Goal: Information Seeking & Learning: Learn about a topic

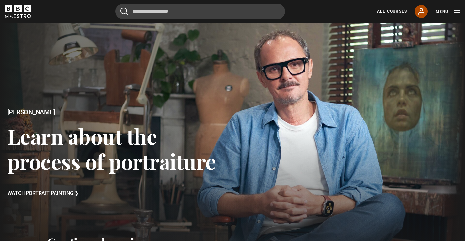
click at [425, 12] on link "My Account" at bounding box center [421, 11] width 13 height 13
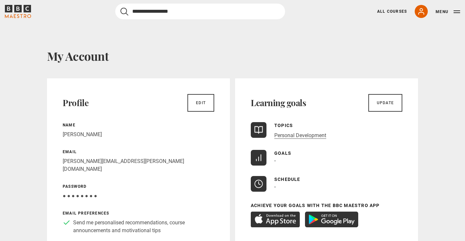
click at [165, 10] on input "Search" at bounding box center [200, 12] width 170 height 16
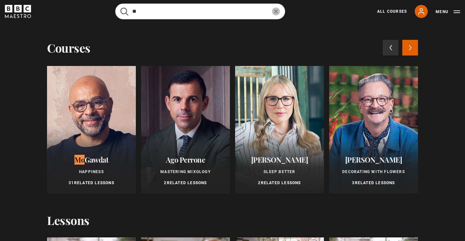
type input "**"
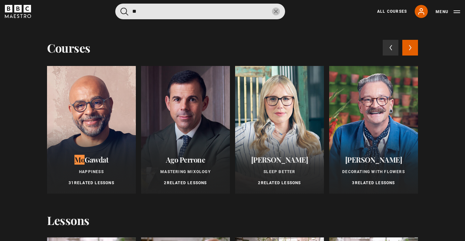
click at [83, 111] on div at bounding box center [91, 130] width 89 height 128
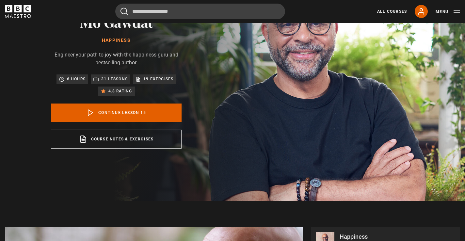
scroll to position [66, 0]
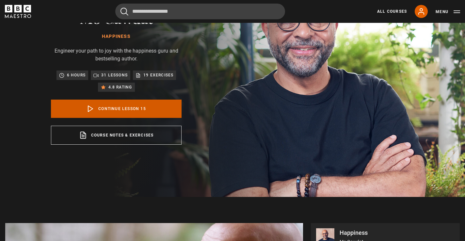
click at [109, 109] on link "Continue lesson 15" at bounding box center [116, 109] width 131 height 18
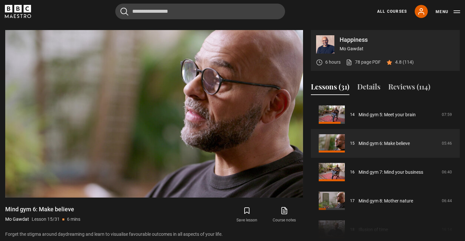
scroll to position [263, 0]
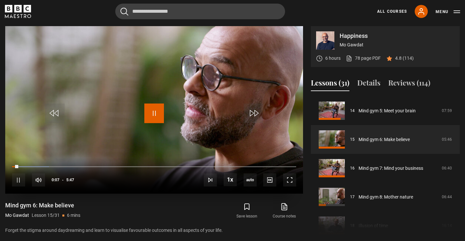
click at [153, 119] on span "Video Player" at bounding box center [154, 114] width 20 height 20
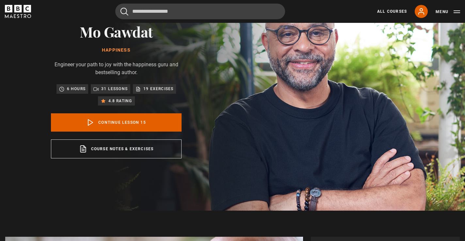
scroll to position [54, 0]
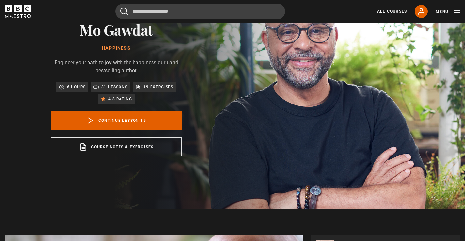
click at [160, 87] on p "19 exercises" at bounding box center [158, 87] width 30 height 7
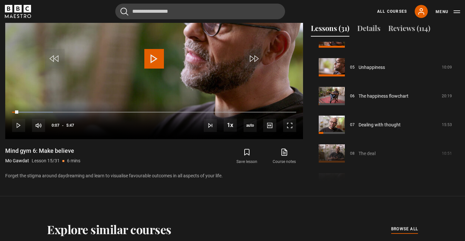
scroll to position [132, 0]
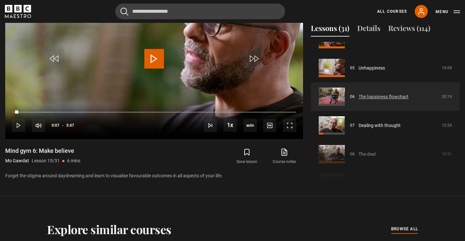
click at [372, 93] on link "The happiness flowchart" at bounding box center [384, 96] width 50 height 7
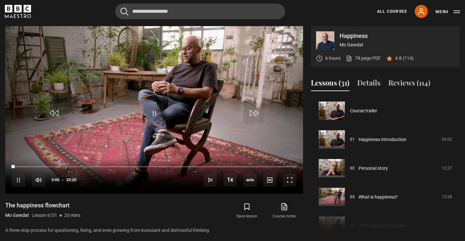
scroll to position [144, 0]
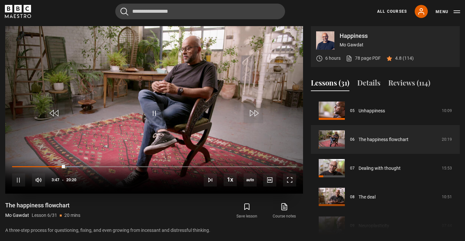
click at [277, 182] on div "10s Skip Back 10 seconds Pause 10s Skip Forward 10 seconds Loaded : 23.77% 03:4…" at bounding box center [154, 176] width 298 height 36
click at [150, 111] on span "Video Player" at bounding box center [154, 114] width 20 height 20
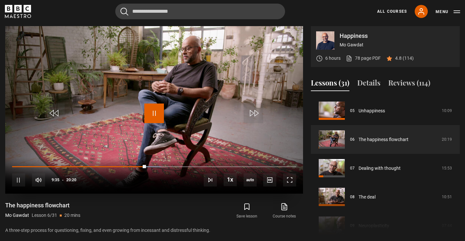
click at [150, 111] on span "Video Player" at bounding box center [154, 114] width 20 height 20
click at [146, 111] on span "Video Player" at bounding box center [154, 114] width 20 height 20
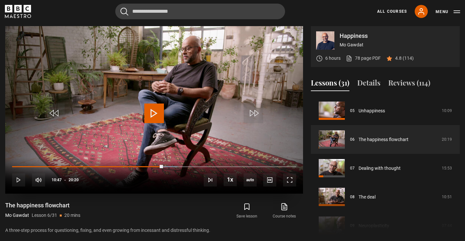
click at [146, 111] on span "Video Player" at bounding box center [154, 114] width 20 height 20
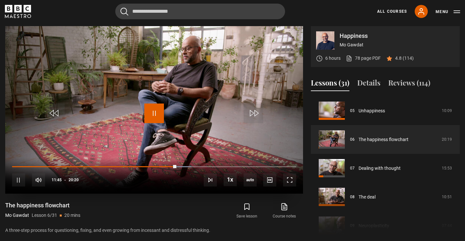
click at [147, 108] on span "Video Player" at bounding box center [154, 114] width 20 height 20
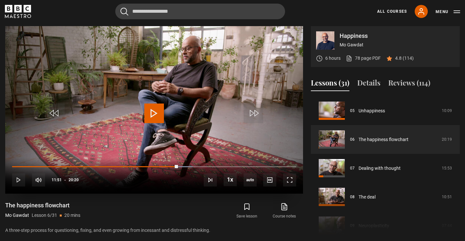
click at [147, 108] on span "Video Player" at bounding box center [154, 114] width 20 height 20
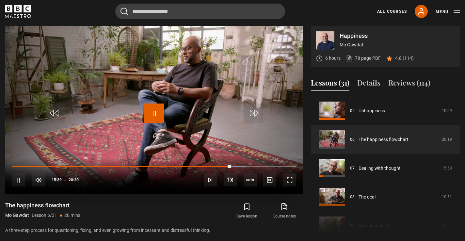
click at [147, 108] on span "Video Player" at bounding box center [154, 114] width 20 height 20
click at [147, 107] on span "Video Player" at bounding box center [154, 114] width 20 height 20
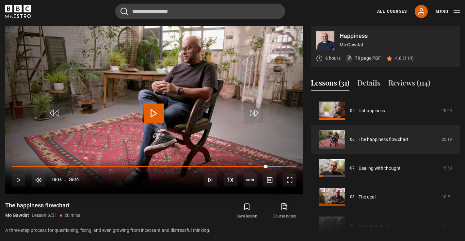
click at [147, 107] on span "Video Player" at bounding box center [154, 114] width 20 height 20
